Goal: Task Accomplishment & Management: Manage account settings

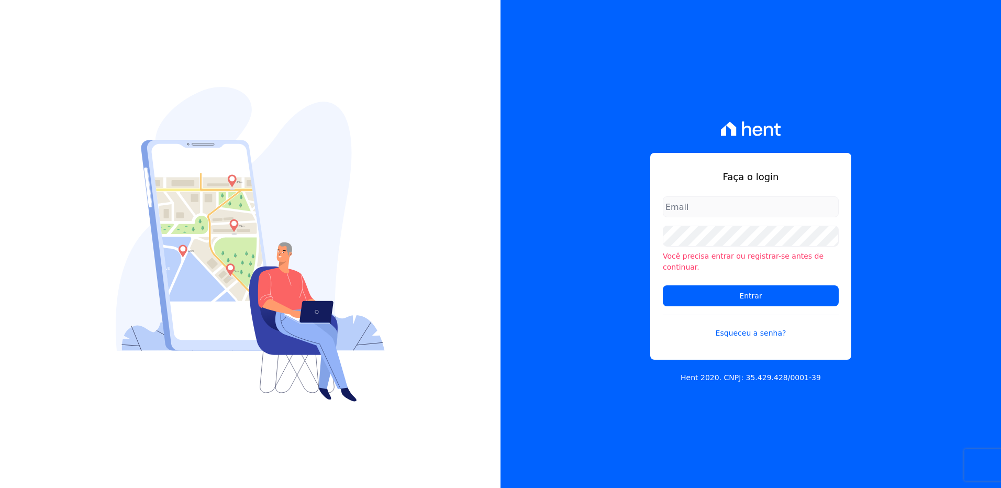
click at [672, 216] on input "email" at bounding box center [751, 206] width 176 height 21
type input "monica.kurose@e-arke.com"
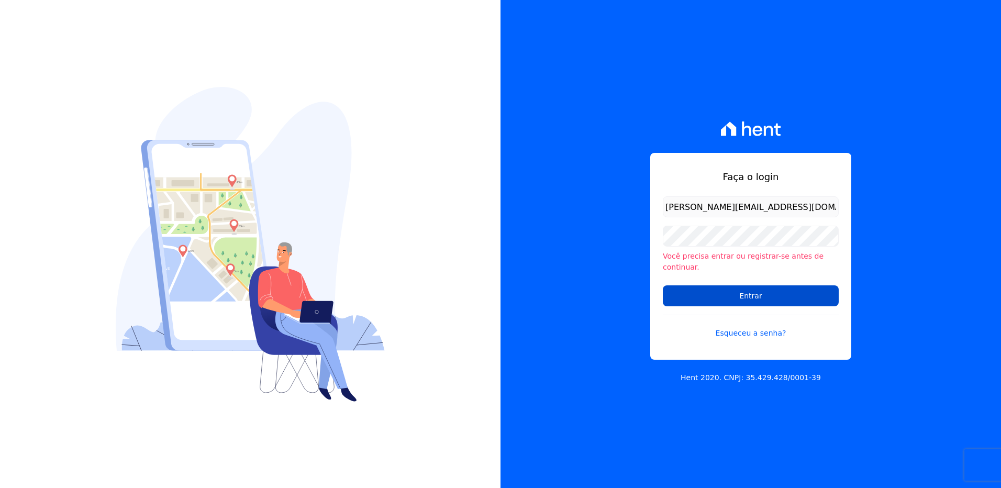
click at [709, 286] on input "Entrar" at bounding box center [751, 295] width 176 height 21
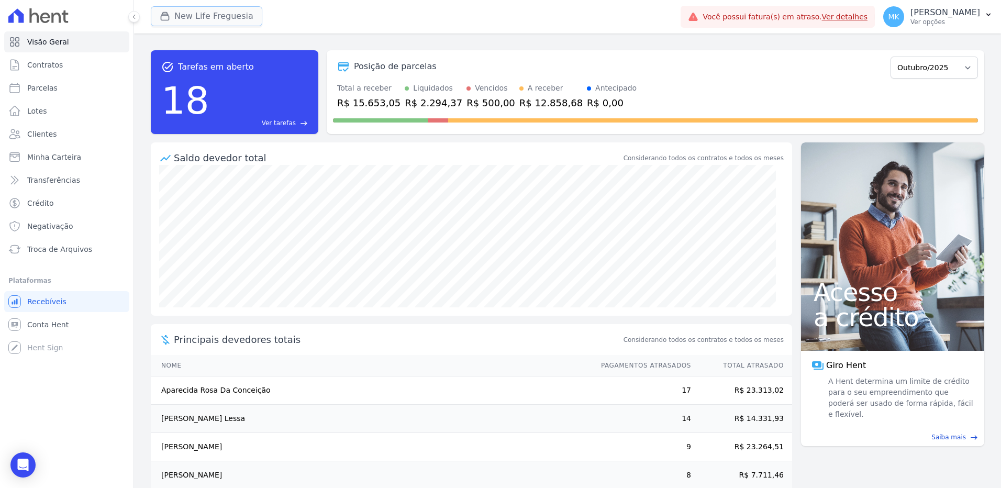
click at [222, 16] on button "New Life Freguesia" at bounding box center [207, 16] width 112 height 20
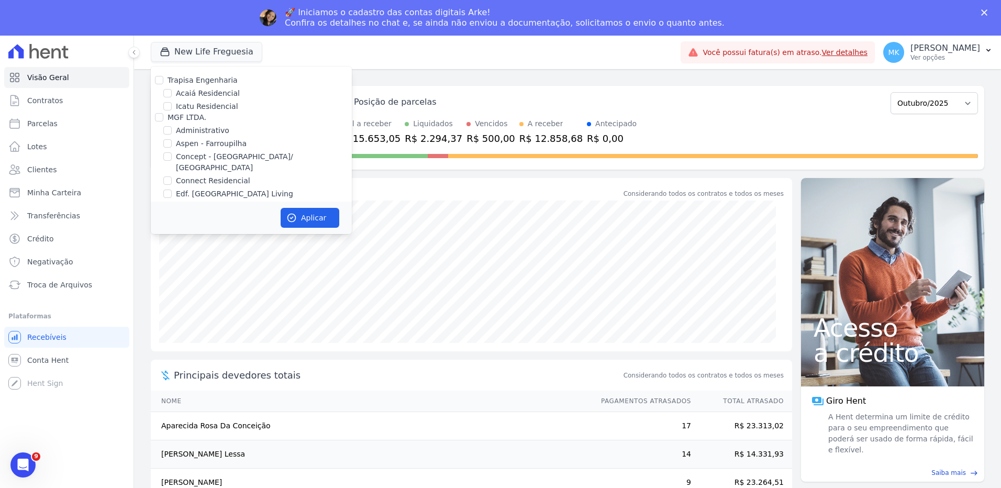
scroll to position [4097, 0]
click at [166, 241] on input "New Life Freguesia" at bounding box center [167, 245] width 8 height 8
checkbox input "false"
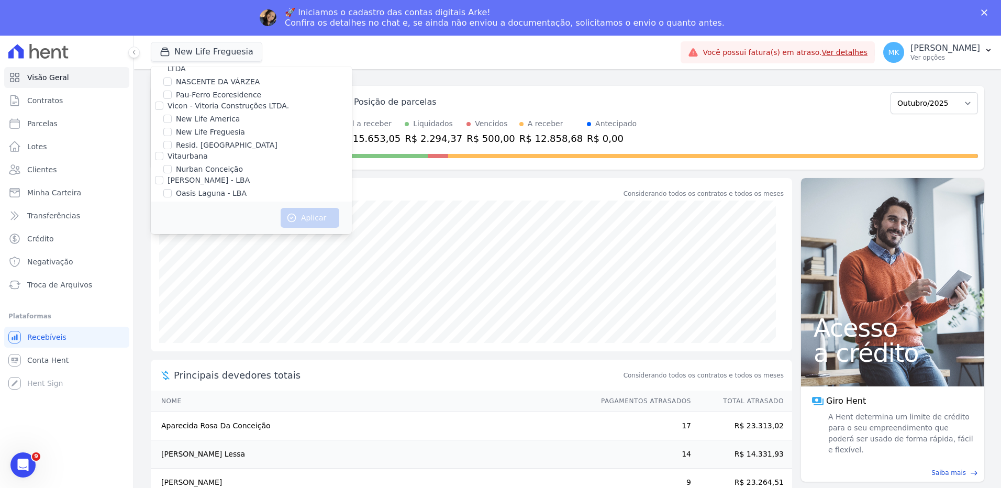
scroll to position [4690, 0]
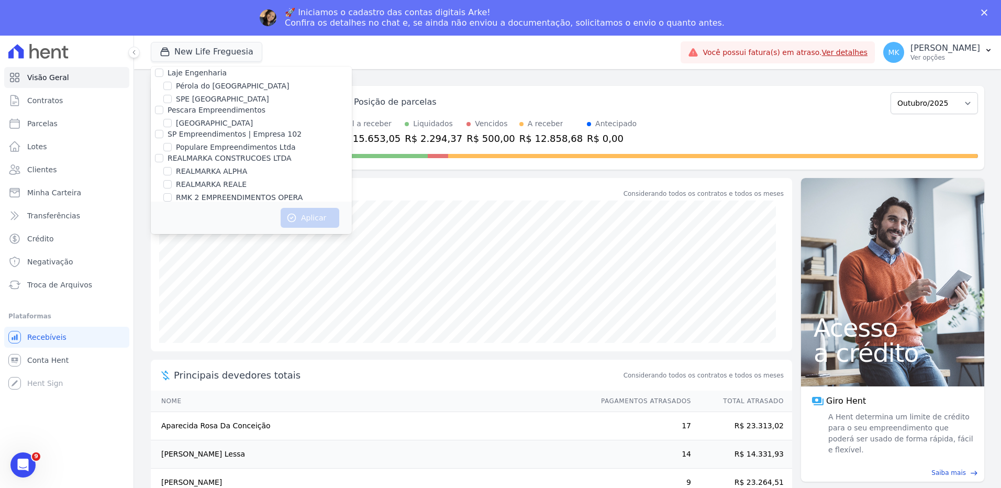
drag, startPoint x: 160, startPoint y: 132, endPoint x: 164, endPoint y: 139, distance: 8.3
click at [159, 228] on input "Reserva Vale dos Ipes Empreendimento" at bounding box center [159, 232] width 8 height 8
checkbox input "true"
click at [321, 216] on button "Aplicar" at bounding box center [310, 218] width 59 height 20
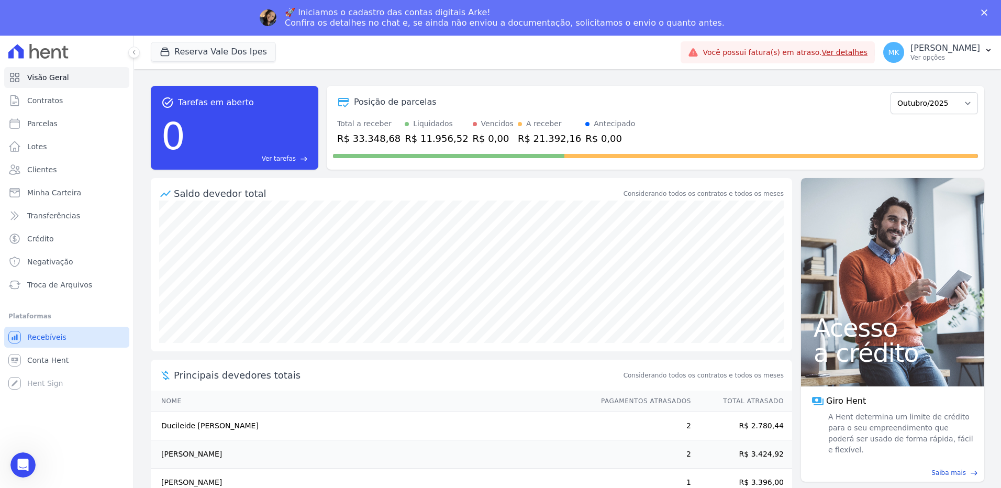
scroll to position [0, 0]
click at [965, 46] on p "[PERSON_NAME]" at bounding box center [946, 48] width 70 height 10
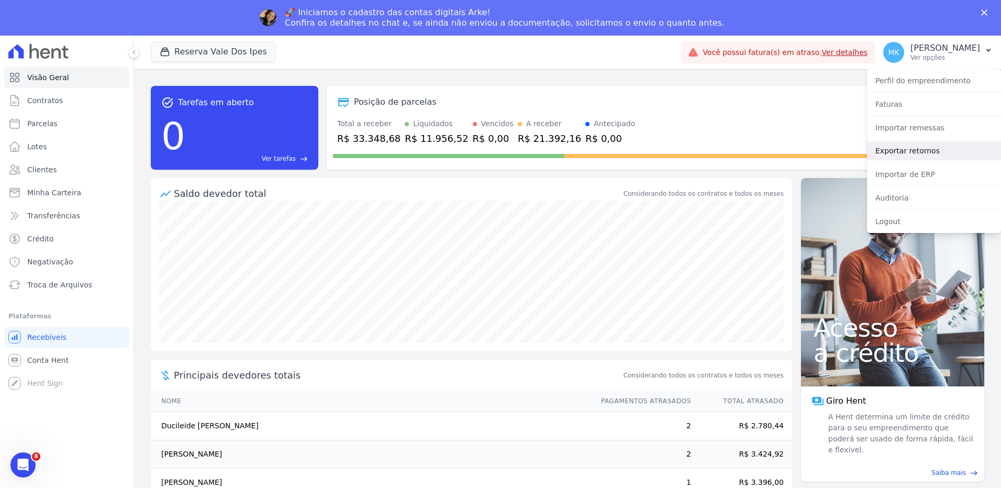
click at [903, 152] on link "Exportar retornos" at bounding box center [934, 150] width 134 height 19
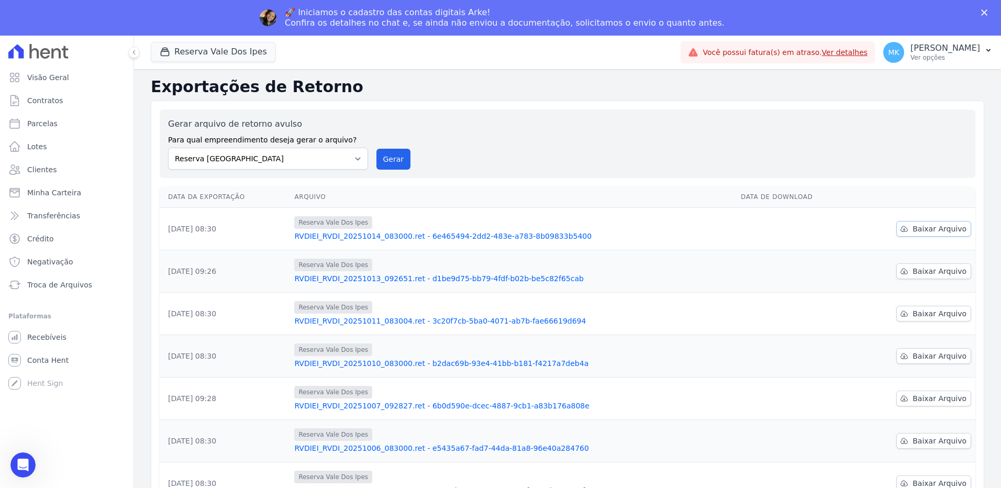
click at [939, 227] on span "Baixar Arquivo" at bounding box center [940, 229] width 54 height 10
click at [210, 54] on button "Reserva Vale Dos Ipes" at bounding box center [213, 52] width 125 height 20
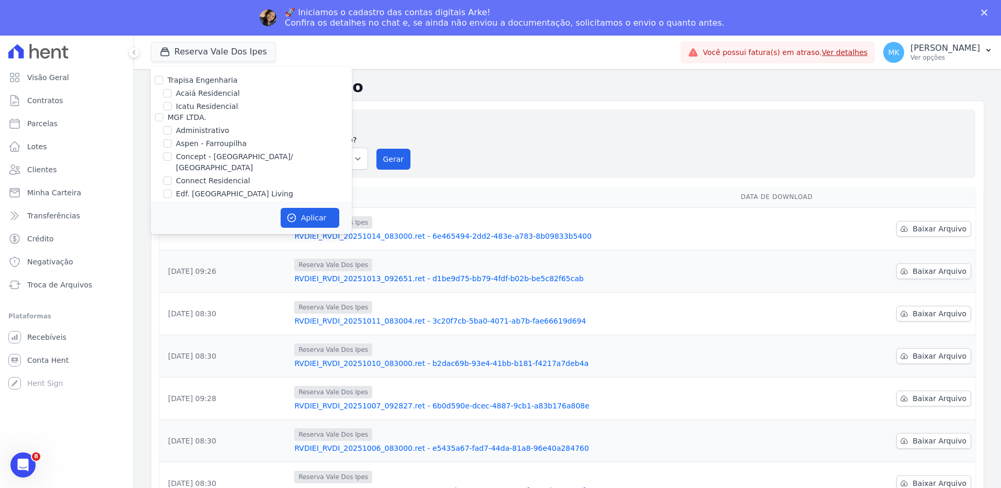
scroll to position [2936, 0]
click at [170, 200] on input "HARAS ROYAL URBANISMO" at bounding box center [167, 204] width 8 height 8
checkbox input "true"
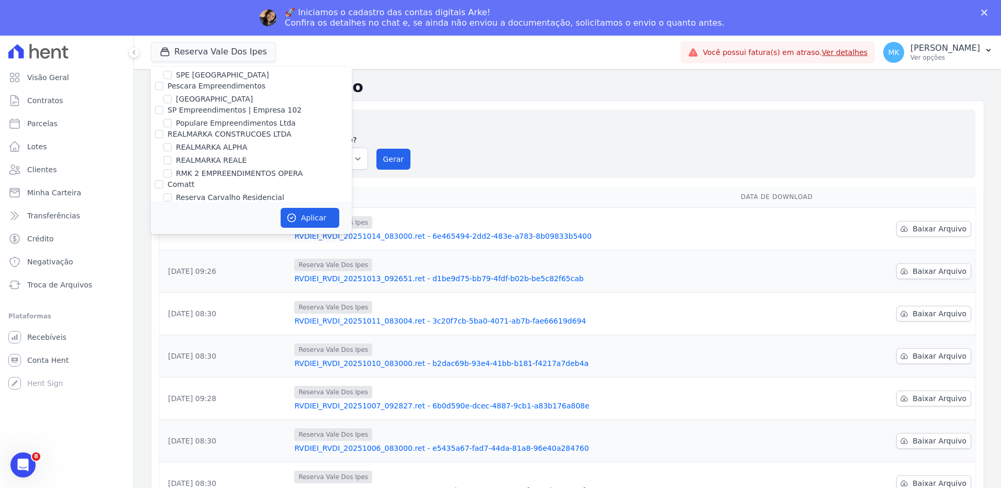
click at [160, 204] on input "Reserva Vale dos Ipes Empreendimento" at bounding box center [159, 208] width 8 height 8
checkbox input "false"
click at [312, 215] on button "Aplicar" at bounding box center [310, 218] width 59 height 20
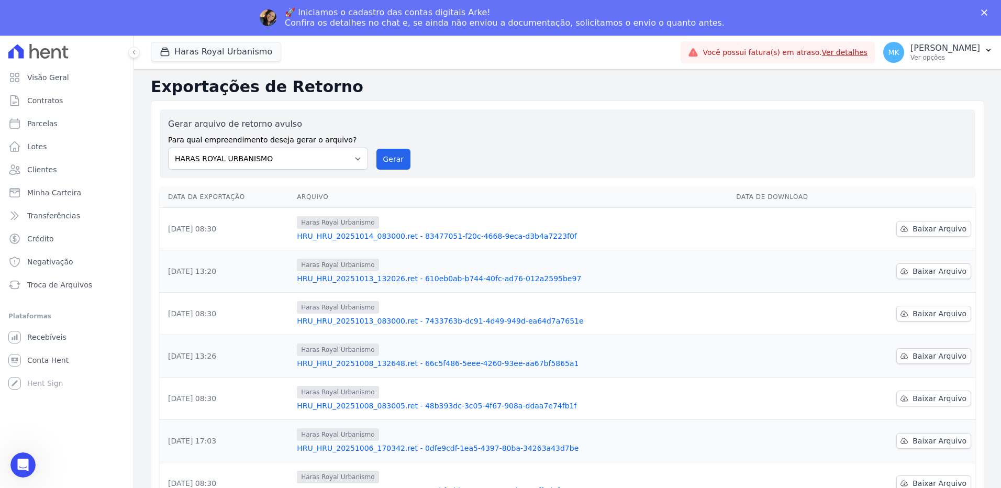
scroll to position [0, 0]
click at [31, 342] on span "Recebíveis" at bounding box center [46, 337] width 39 height 10
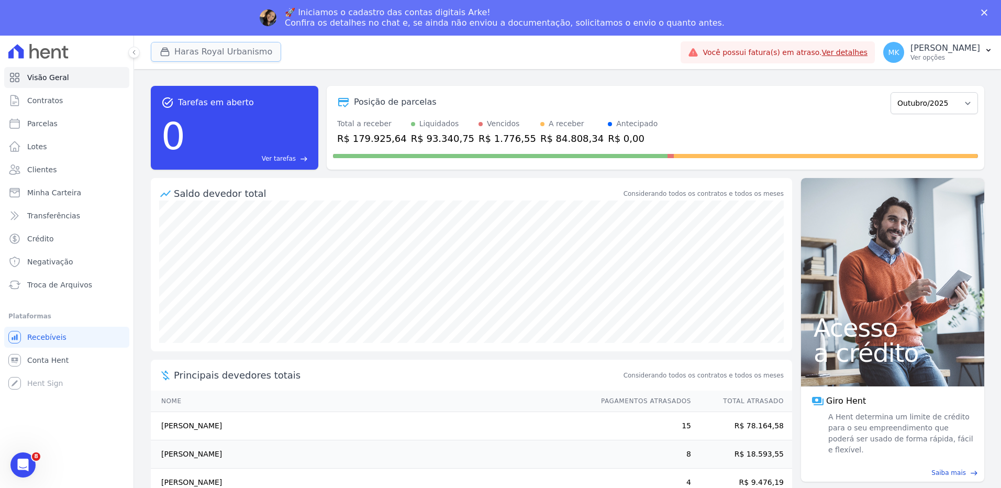
click at [211, 44] on button "Haras Royal Urbanismo" at bounding box center [216, 52] width 130 height 20
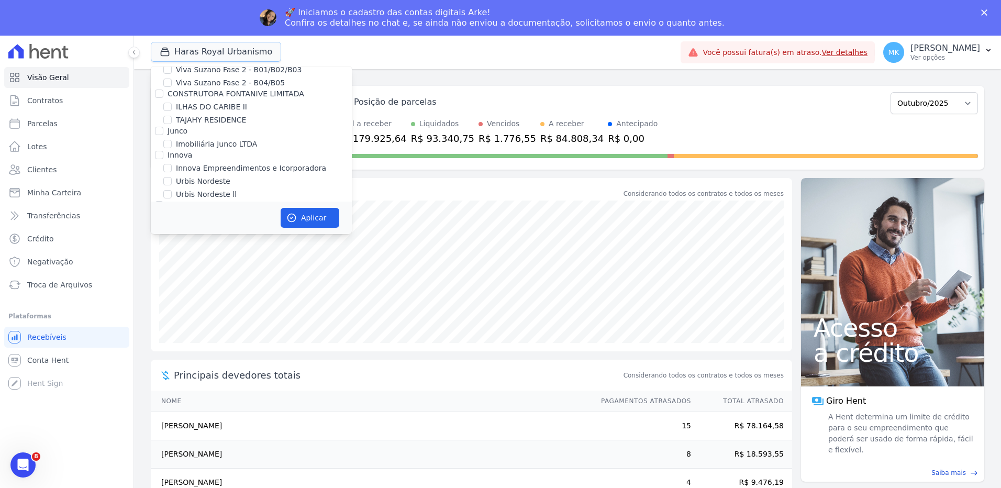
scroll to position [2927, 0]
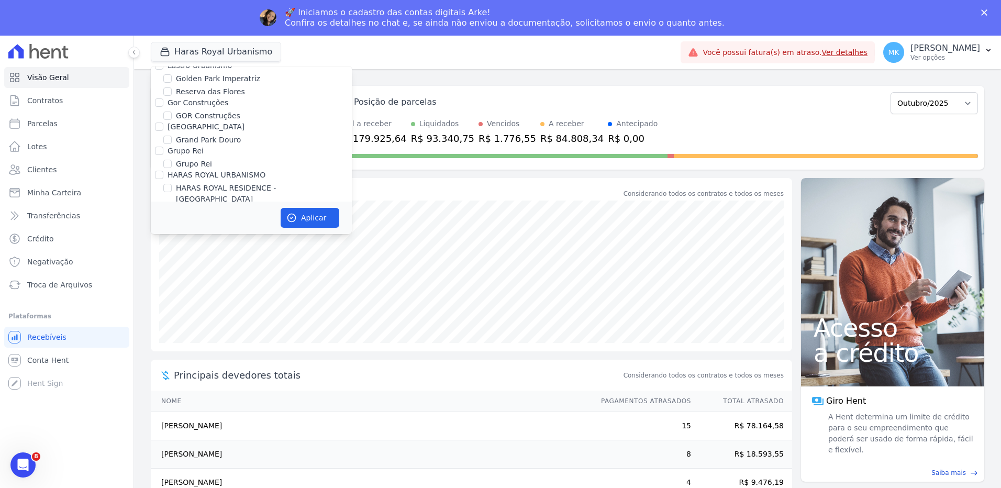
click at [167, 208] on input "HARAS ROYAL URBANISMO" at bounding box center [167, 212] width 8 height 8
checkbox input "false"
click at [169, 184] on input "HARAS ROYAL RESIDENCE - [GEOGRAPHIC_DATA]" at bounding box center [167, 188] width 8 height 8
checkbox input "true"
click at [314, 214] on button "Aplicar" at bounding box center [310, 218] width 59 height 20
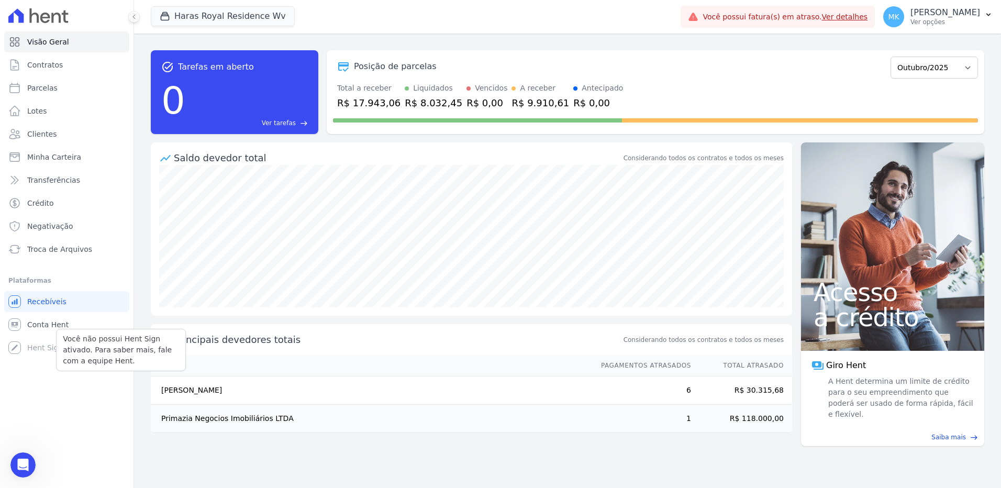
scroll to position [0, 0]
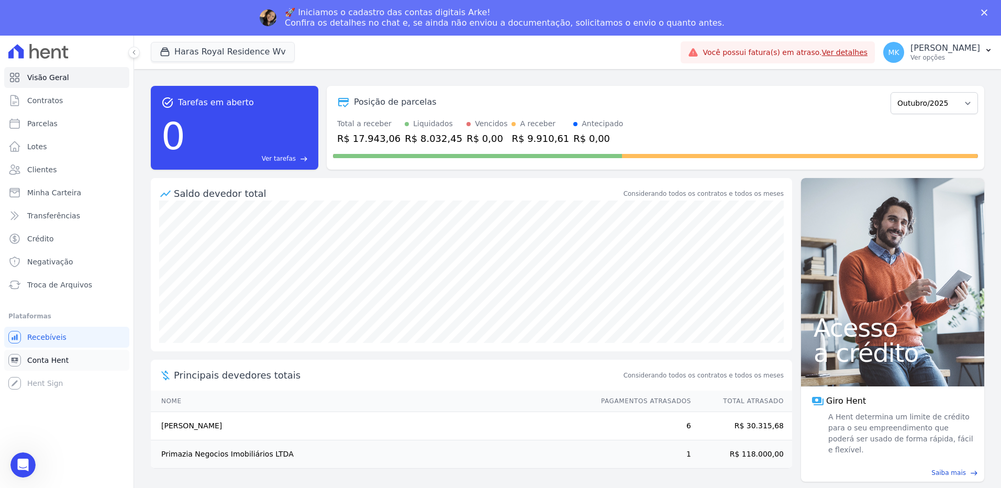
drag, startPoint x: 51, startPoint y: 323, endPoint x: 42, endPoint y: 359, distance: 37.6
click at [240, 49] on button "Haras Royal Residence Wv" at bounding box center [223, 52] width 144 height 20
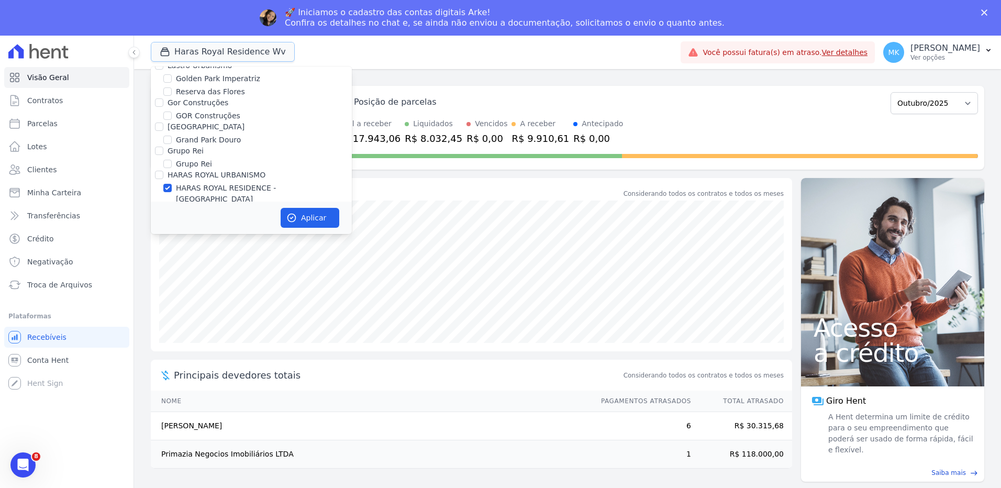
scroll to position [2982, 0]
click at [173, 128] on div "HARAS ROYAL RESIDENCE - [GEOGRAPHIC_DATA]" at bounding box center [251, 139] width 201 height 22
click at [168, 153] on input "HARAS ROYAL URBANISMO" at bounding box center [167, 157] width 8 height 8
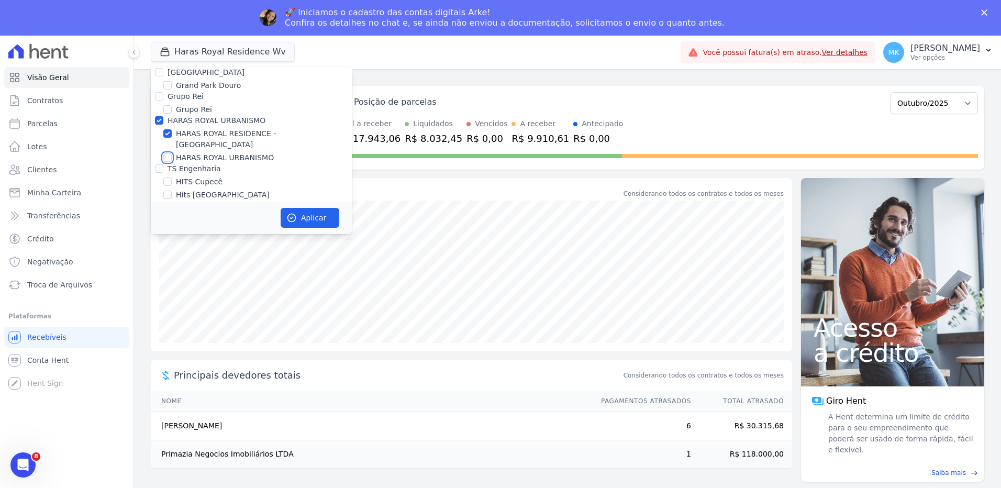
checkbox input "true"
click at [170, 129] on input "HARAS ROYAL RESIDENCE - [GEOGRAPHIC_DATA]" at bounding box center [167, 133] width 8 height 8
checkbox input "false"
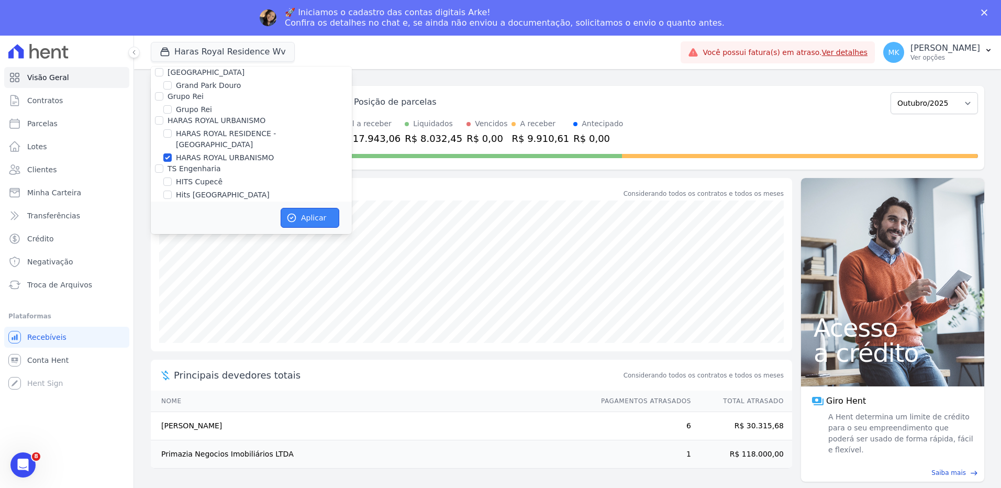
click at [305, 219] on button "Aplicar" at bounding box center [310, 218] width 59 height 20
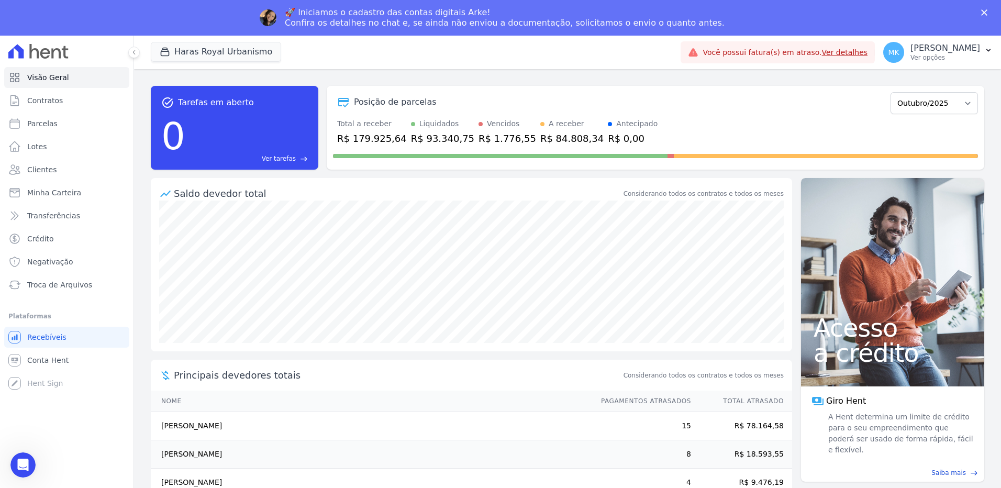
scroll to position [0, 0]
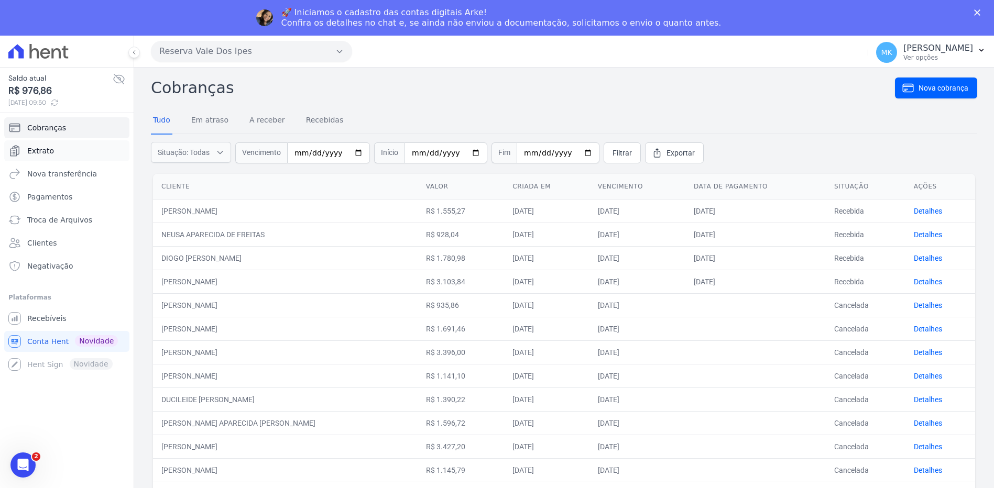
drag, startPoint x: 40, startPoint y: 116, endPoint x: 34, endPoint y: 148, distance: 32.2
click at [34, 148] on span "Extrato" at bounding box center [40, 151] width 27 height 10
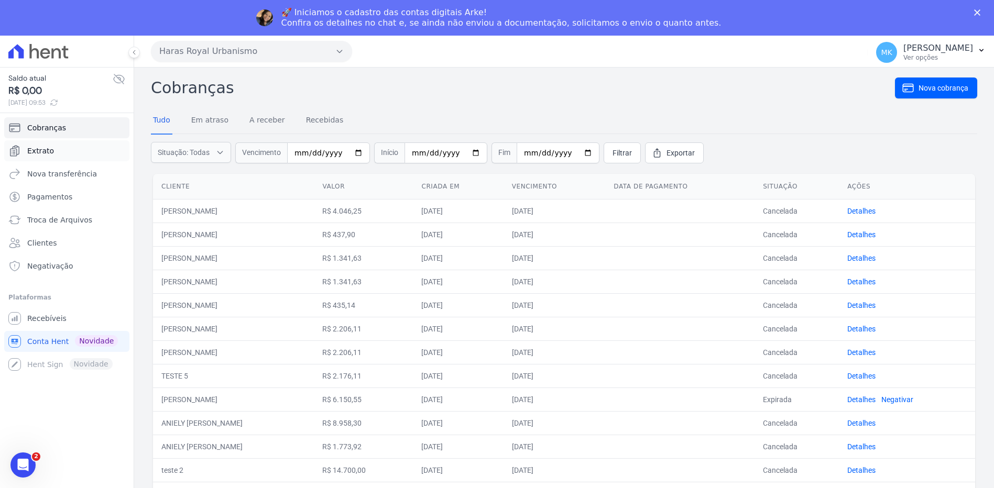
drag, startPoint x: 50, startPoint y: 112, endPoint x: 42, endPoint y: 142, distance: 32.0
click at [42, 142] on link "Extrato" at bounding box center [66, 150] width 125 height 21
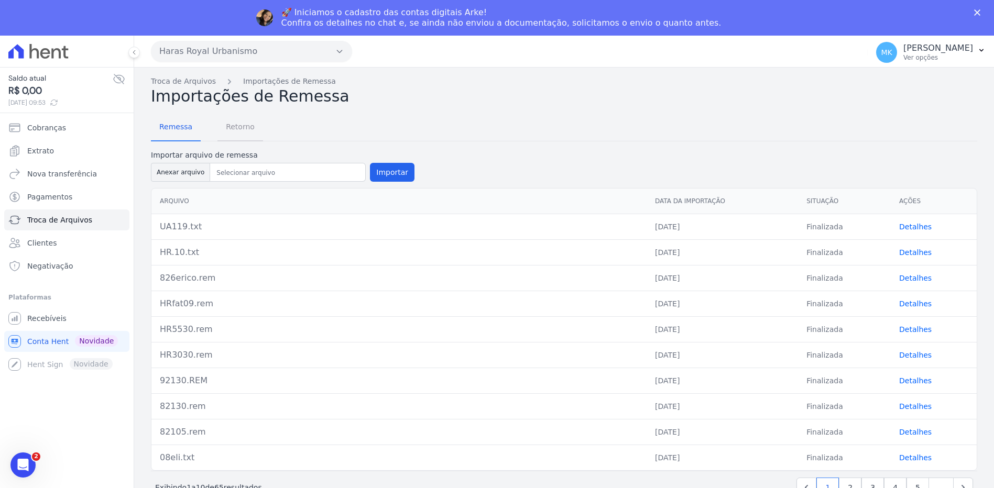
click at [236, 128] on span "Retorno" at bounding box center [239, 126] width 41 height 21
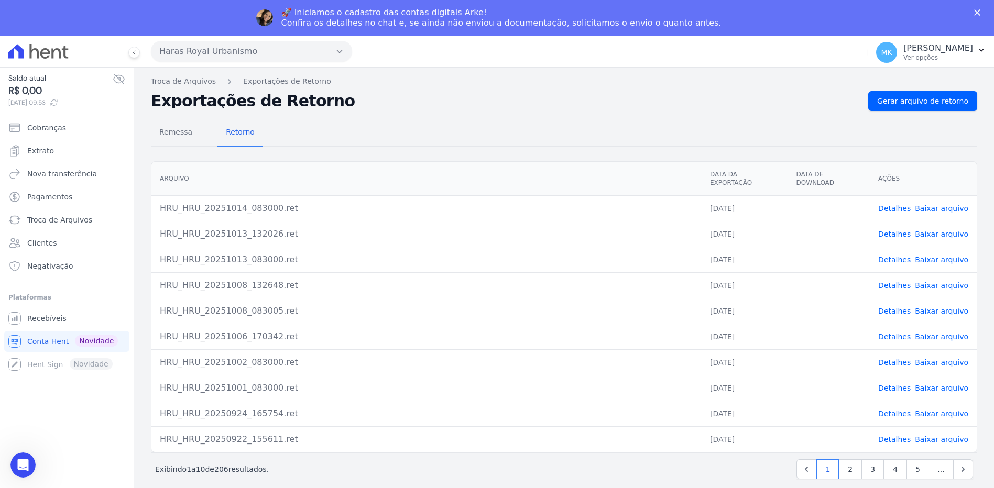
click at [946, 204] on link "Baixar arquivo" at bounding box center [941, 208] width 53 height 8
click at [298, 56] on button "Haras Royal Urbanismo" at bounding box center [251, 51] width 201 height 21
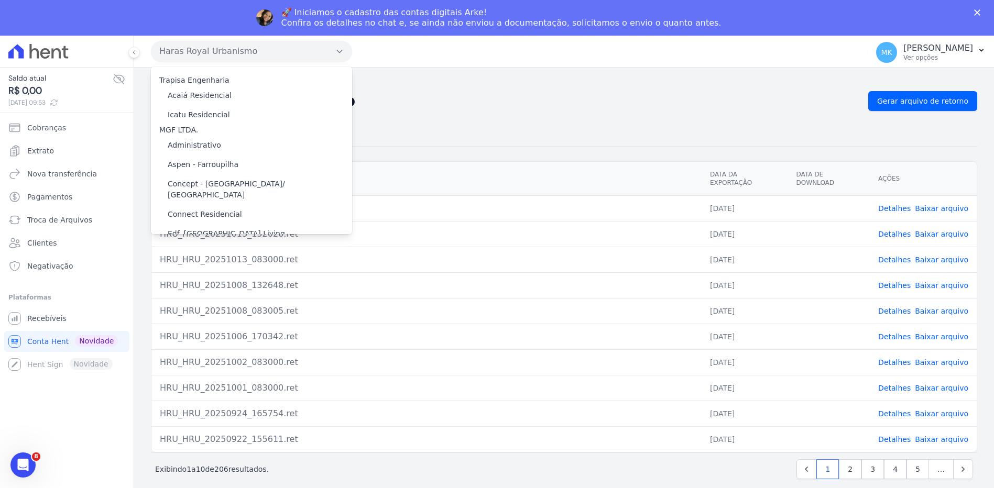
click at [552, 91] on div "Exportações de Retorno Gerar arquivo de retorno" at bounding box center [564, 101] width 826 height 20
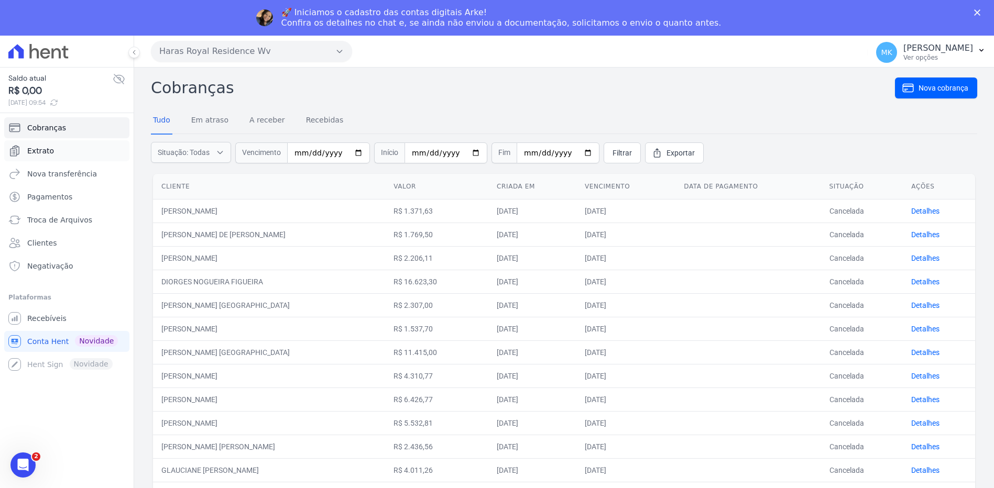
click at [49, 149] on span "Extrato" at bounding box center [40, 151] width 27 height 10
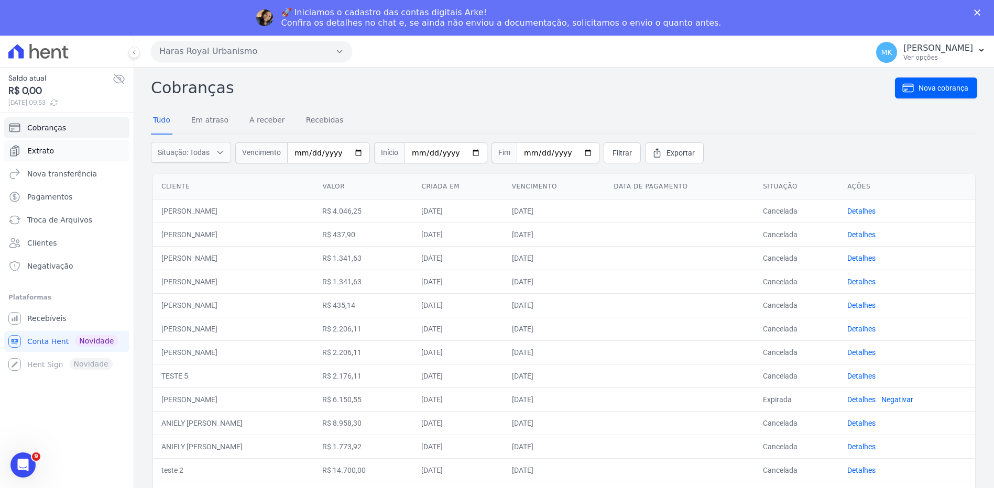
click at [60, 154] on link "Extrato" at bounding box center [66, 150] width 125 height 21
